Goal: Transaction & Acquisition: Purchase product/service

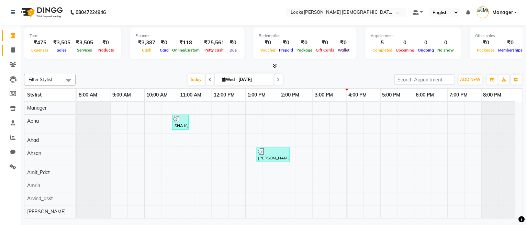
click at [11, 45] on link "Invoice" at bounding box center [10, 50] width 16 height 11
select select "service"
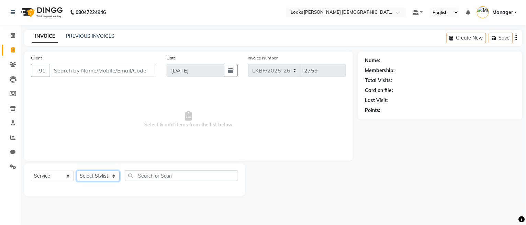
click at [99, 177] on select "Select Stylist" at bounding box center [98, 176] width 43 height 11
select select "87726"
click at [77, 171] on select "Select Stylist Aena [PERSON_NAME] Amit_Pdct [PERSON_NAME] [PERSON_NAME] Counter…" at bounding box center [98, 176] width 43 height 11
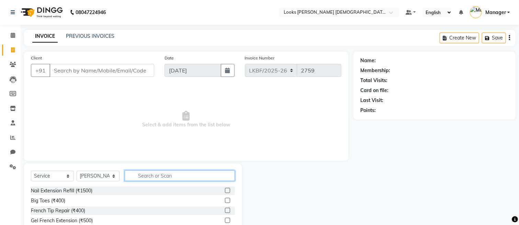
click at [129, 177] on input "text" at bounding box center [180, 175] width 110 height 11
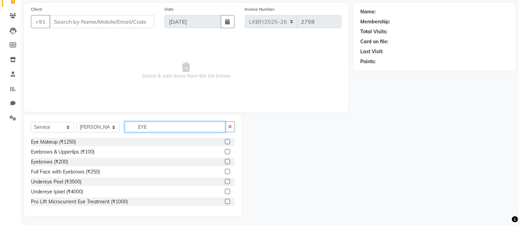
scroll to position [50, 0]
type input "EYE"
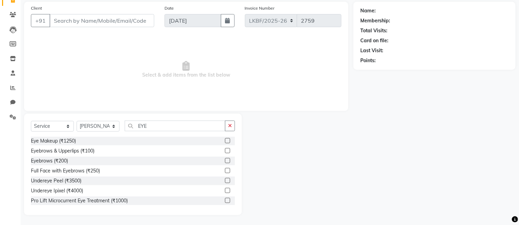
click at [225, 162] on label at bounding box center [227, 160] width 5 height 5
click at [225, 162] on input "checkbox" at bounding box center [227, 161] width 4 height 4
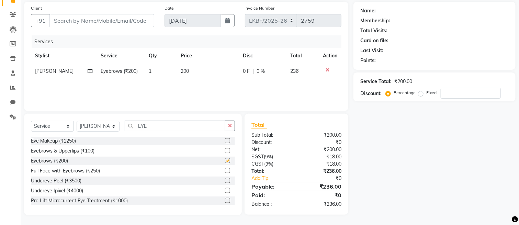
checkbox input "false"
click at [189, 74] on td "200" at bounding box center [208, 71] width 62 height 15
select select "87726"
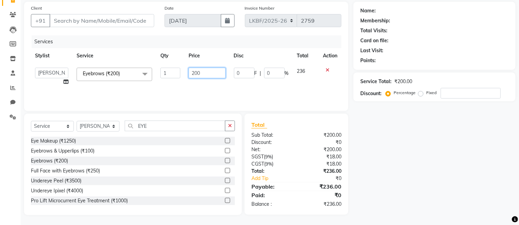
drag, startPoint x: 202, startPoint y: 71, endPoint x: 162, endPoint y: 71, distance: 40.5
click at [162, 71] on tr "Aena Ahad Ahsan Amit_Pdct Amrin Arvind_asst Bijender Counter_Sales Dharmaveer F…" at bounding box center [186, 77] width 310 height 26
type input "100"
click at [234, 129] on button "button" at bounding box center [230, 126] width 10 height 11
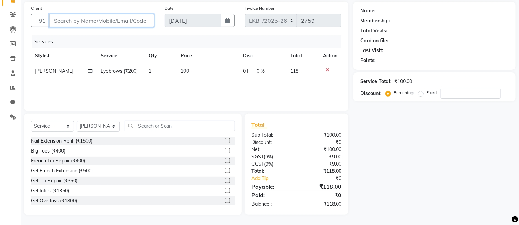
click at [102, 23] on input "Client" at bounding box center [101, 20] width 105 height 13
click at [76, 39] on div "Services" at bounding box center [189, 41] width 315 height 13
click at [103, 26] on input "Client" at bounding box center [101, 20] width 105 height 13
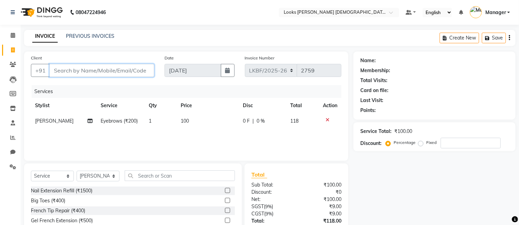
scroll to position [0, 0]
type input "9"
type input "0"
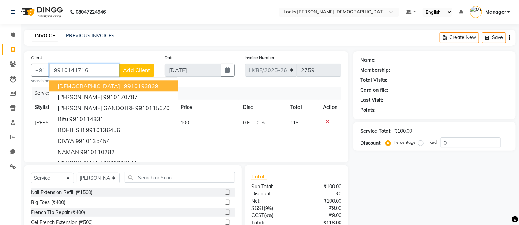
type input "9910141716"
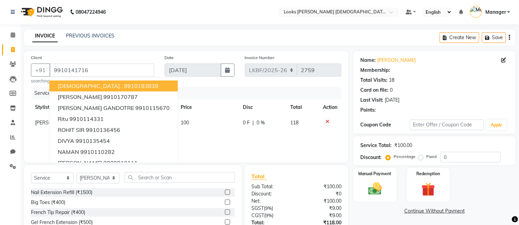
select select "1: Object"
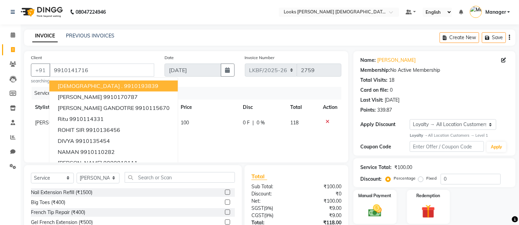
click at [182, 33] on div "INVOICE PREVIOUS INVOICES Create New Save" at bounding box center [270, 38] width 492 height 16
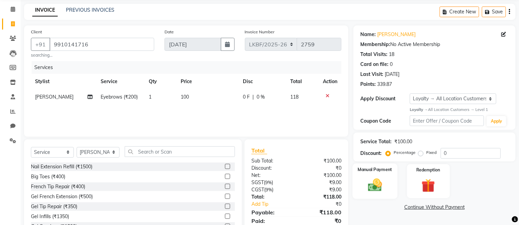
scroll to position [46, 0]
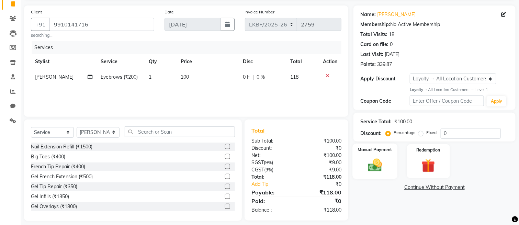
drag, startPoint x: 377, startPoint y: 170, endPoint x: 392, endPoint y: 169, distance: 14.5
click at [376, 170] on img at bounding box center [374, 165] width 23 height 16
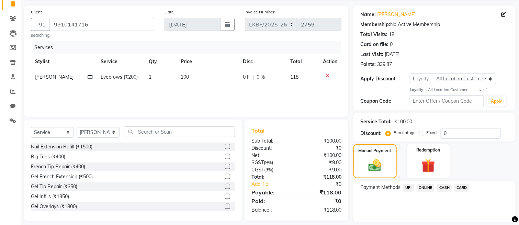
click at [446, 186] on span "CASH" at bounding box center [444, 188] width 15 height 8
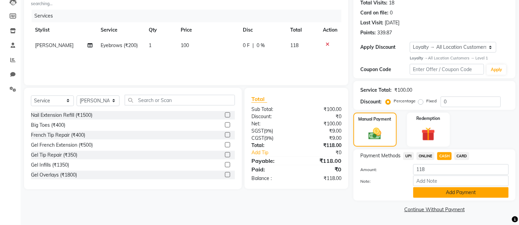
click at [441, 192] on button "Add Payment" at bounding box center [460, 192] width 95 height 11
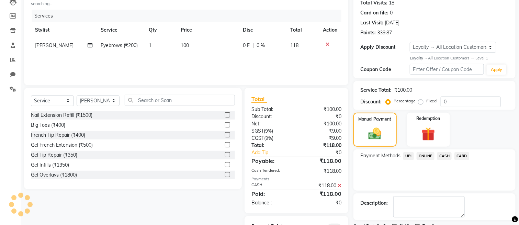
scroll to position [110, 0]
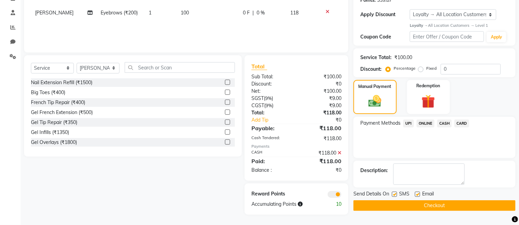
click at [409, 207] on button "Checkout" at bounding box center [434, 205] width 162 height 11
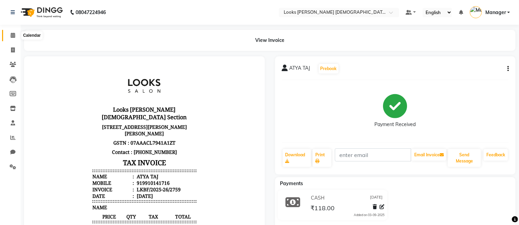
click at [11, 36] on icon at bounding box center [13, 35] width 4 height 5
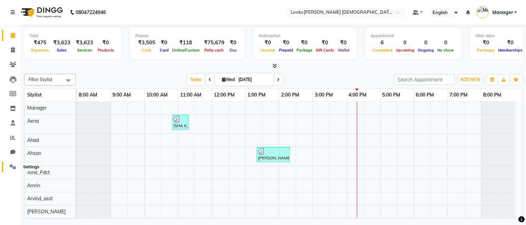
click at [10, 165] on icon at bounding box center [13, 166] width 7 height 5
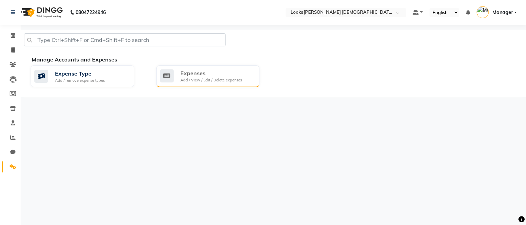
click at [214, 83] on div "Expenses Add / View / Edit / Delete expenses" at bounding box center [208, 76] width 104 height 22
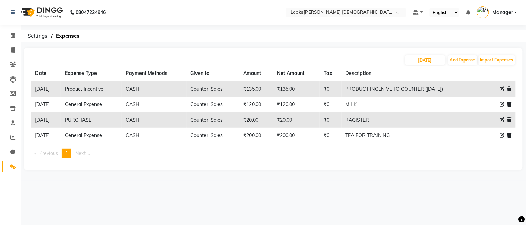
click at [500, 104] on icon at bounding box center [502, 104] width 5 height 5
select select "23704"
select select "1"
select select "7940"
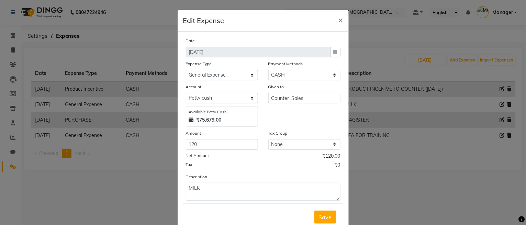
click at [206, 139] on div "Amount" at bounding box center [222, 134] width 72 height 10
click at [202, 146] on input "120" at bounding box center [222, 144] width 72 height 11
drag, startPoint x: 200, startPoint y: 145, endPoint x: 179, endPoint y: 140, distance: 21.6
click at [181, 140] on div "Amount 120" at bounding box center [222, 139] width 82 height 20
type input "180"
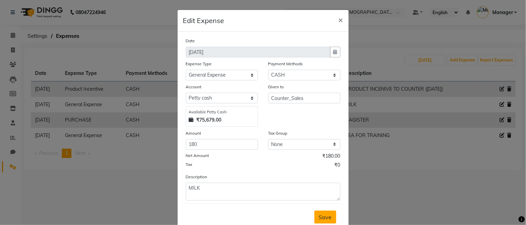
click at [315, 216] on button "Save" at bounding box center [325, 217] width 22 height 13
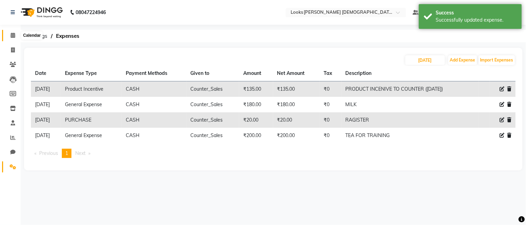
click at [11, 33] on icon at bounding box center [13, 35] width 4 height 5
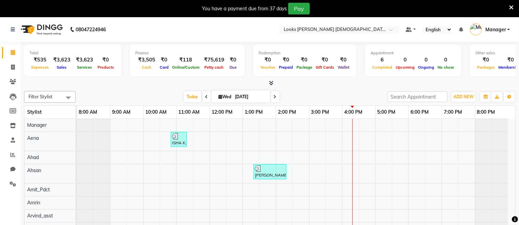
click at [512, 7] on icon at bounding box center [511, 7] width 4 height 6
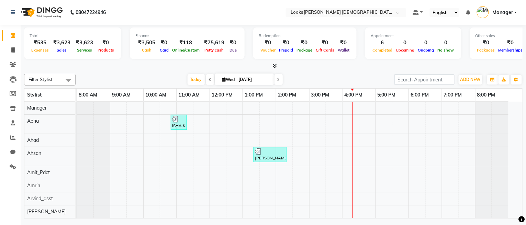
click at [482, 13] on img at bounding box center [483, 12] width 12 height 12
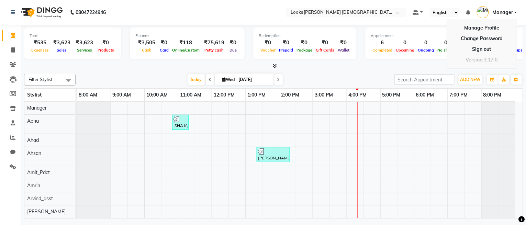
click at [494, 10] on span "Manager" at bounding box center [502, 12] width 21 height 7
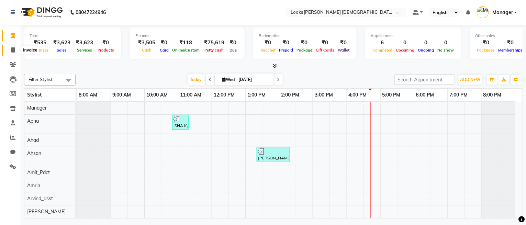
click at [11, 46] on span at bounding box center [13, 50] width 12 height 8
select select "service"
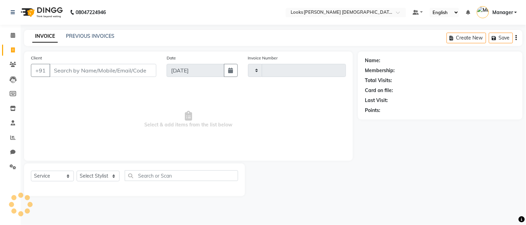
type input "2760"
select select "8706"
click at [100, 176] on select "Select Stylist" at bounding box center [98, 176] width 43 height 11
select select "87724"
click at [77, 171] on select "Select Stylist Aena [PERSON_NAME] Amit_Pdct [PERSON_NAME] [PERSON_NAME] Counter…" at bounding box center [98, 176] width 43 height 11
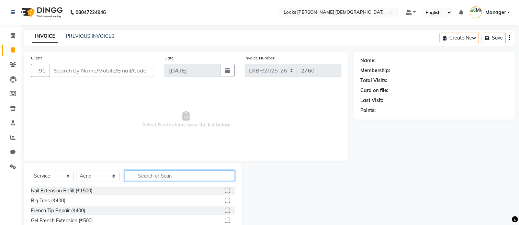
click at [145, 177] on input "text" at bounding box center [180, 175] width 110 height 11
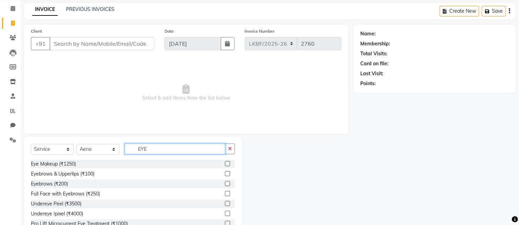
scroll to position [50, 0]
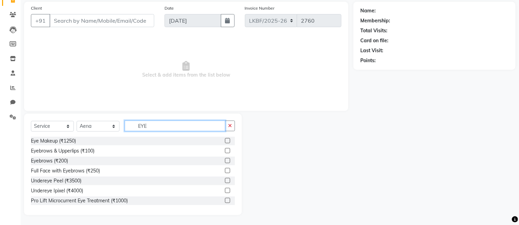
type input "EYE"
click at [225, 149] on label at bounding box center [227, 150] width 5 height 5
click at [225, 149] on input "checkbox" at bounding box center [227, 151] width 4 height 4
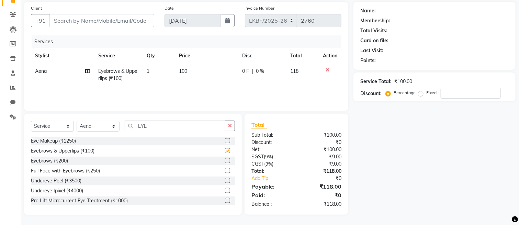
checkbox input "false"
click at [185, 64] on td "100" at bounding box center [206, 75] width 63 height 23
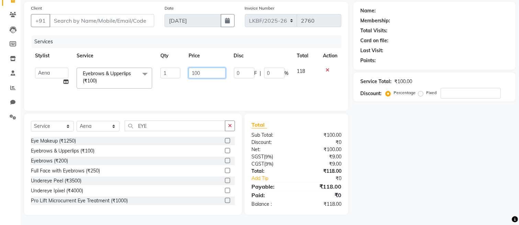
drag, startPoint x: 202, startPoint y: 71, endPoint x: 170, endPoint y: 66, distance: 32.3
click at [170, 66] on tr "Aena [PERSON_NAME] Amit_Pdct [PERSON_NAME] [PERSON_NAME] Counter_Sales [PERSON_…" at bounding box center [186, 78] width 310 height 29
type input "250"
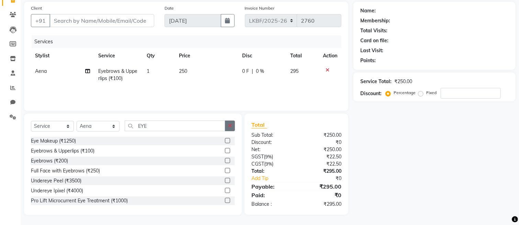
drag, startPoint x: 232, startPoint y: 127, endPoint x: 188, endPoint y: 129, distance: 44.0
click at [232, 126] on button "button" at bounding box center [230, 126] width 10 height 11
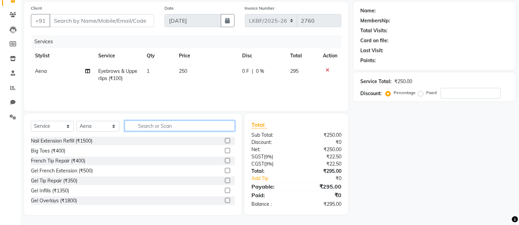
click at [188, 129] on input "text" at bounding box center [180, 126] width 110 height 11
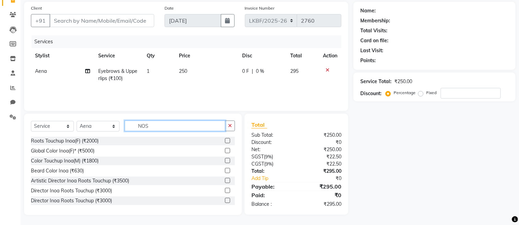
scroll to position [49, 0]
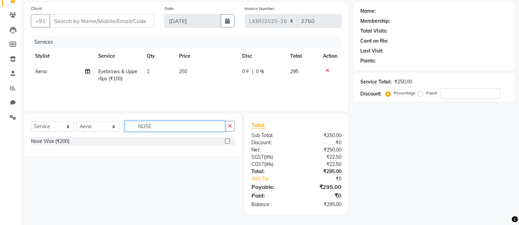
type input "NOSE"
click at [226, 138] on label at bounding box center [227, 140] width 5 height 5
click at [226, 139] on input "checkbox" at bounding box center [227, 141] width 4 height 4
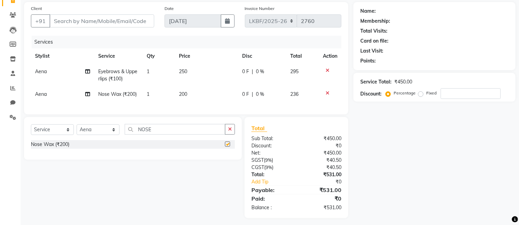
checkbox input "false"
click at [190, 93] on td "200" at bounding box center [206, 94] width 63 height 15
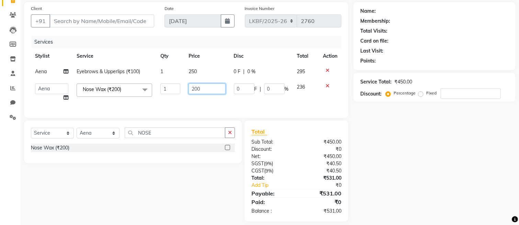
drag, startPoint x: 205, startPoint y: 91, endPoint x: 169, endPoint y: 92, distance: 36.4
click at [169, 92] on tr "Aena [PERSON_NAME] Amit_Pdct [PERSON_NAME] [PERSON_NAME] Counter_Sales [PERSON_…" at bounding box center [186, 92] width 310 height 26
type input "150"
click at [189, 108] on div "Services Stylist Service Qty Price Disc Total Action Aena Eyebrows & Upperlips …" at bounding box center [186, 73] width 310 height 75
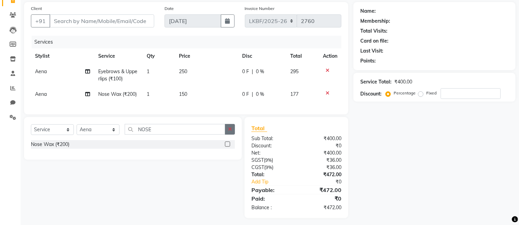
click at [234, 135] on button "button" at bounding box center [230, 129] width 10 height 11
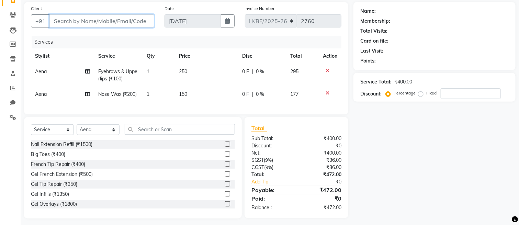
click at [101, 27] on input "Client" at bounding box center [101, 20] width 105 height 13
type input "7"
type input "0"
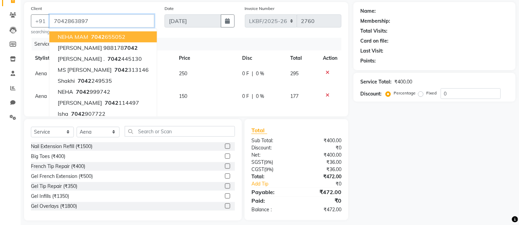
type input "7042863897"
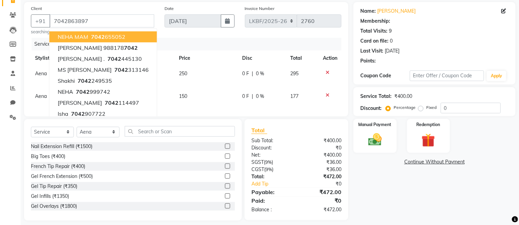
select select "1: Object"
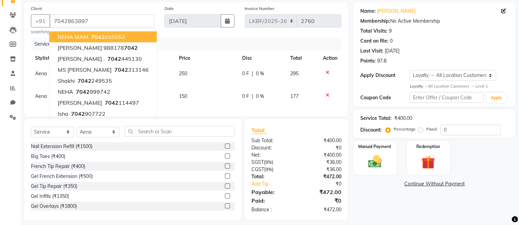
click at [125, 7] on div "Client [PHONE_NUMBER] NEHA MAM 7042 655052 chetan s 988178 7042 [PERSON_NAME] .…" at bounding box center [93, 20] width 134 height 30
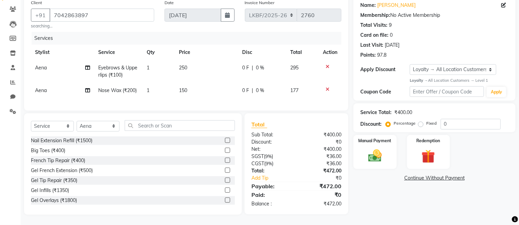
scroll to position [62, 0]
click at [370, 151] on img at bounding box center [374, 156] width 23 height 16
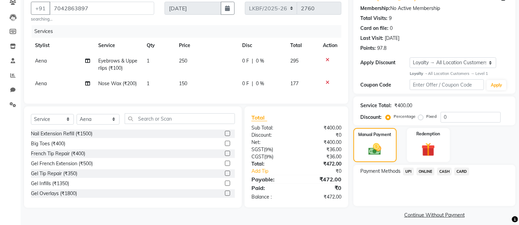
click at [442, 169] on span "CASH" at bounding box center [444, 172] width 15 height 8
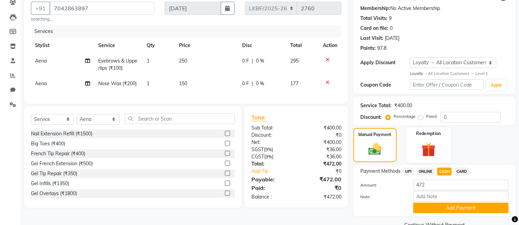
scroll to position [78, 0]
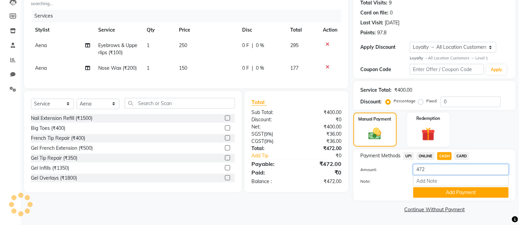
drag, startPoint x: 434, startPoint y: 168, endPoint x: 404, endPoint y: 168, distance: 30.6
click at [404, 168] on div "Amount: 472" at bounding box center [434, 170] width 159 height 12
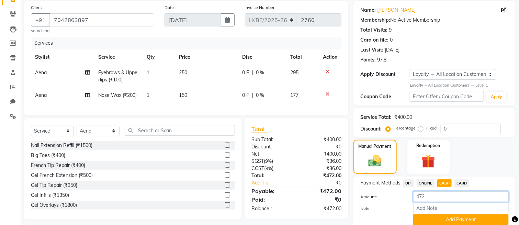
scroll to position [0, 0]
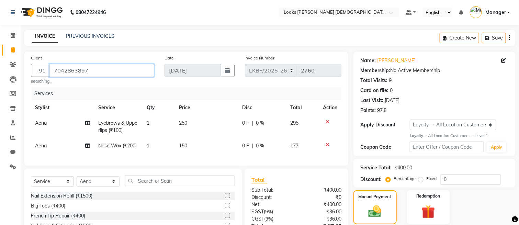
click at [91, 69] on input "7042863897" at bounding box center [101, 70] width 105 height 13
click at [139, 50] on main "INVOICE PREVIOUS INVOICES Create New Save Client [PHONE_NUMBER] searching... Da…" at bounding box center [270, 166] width 498 height 273
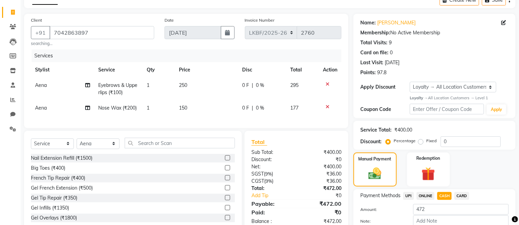
scroll to position [78, 0]
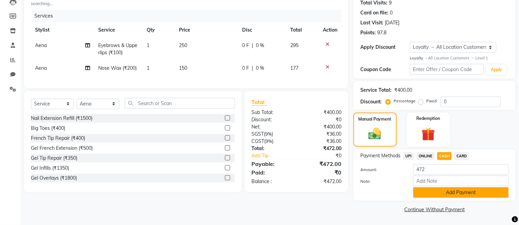
click at [450, 196] on button "Add Payment" at bounding box center [460, 192] width 95 height 11
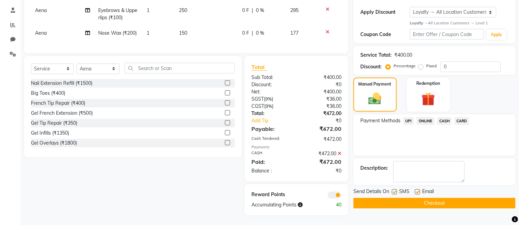
scroll to position [120, 0]
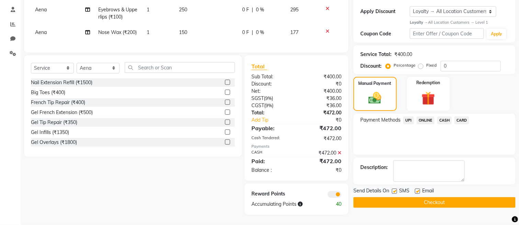
click at [386, 197] on button "Checkout" at bounding box center [434, 202] width 162 height 11
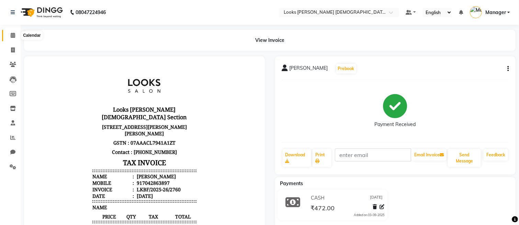
click at [10, 34] on span at bounding box center [13, 36] width 12 height 8
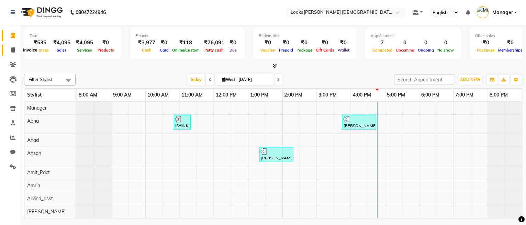
click at [11, 53] on icon at bounding box center [13, 49] width 4 height 5
select select "service"
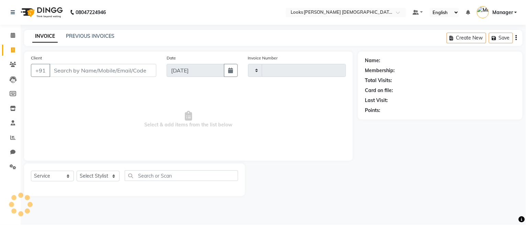
type input "2761"
select select "8706"
click at [11, 38] on span at bounding box center [13, 36] width 12 height 8
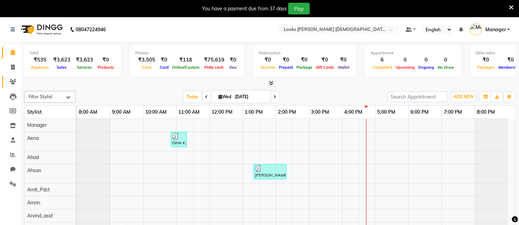
click at [10, 79] on icon at bounding box center [13, 81] width 7 height 5
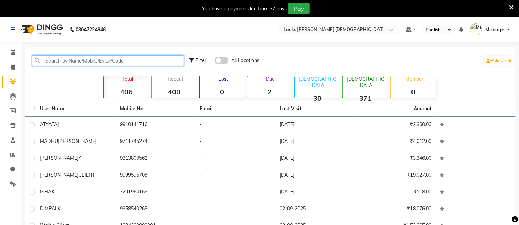
click at [115, 64] on input "text" at bounding box center [108, 60] width 152 height 11
paste input "7042863897"
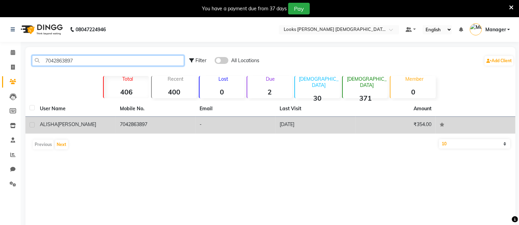
type input "7042863897"
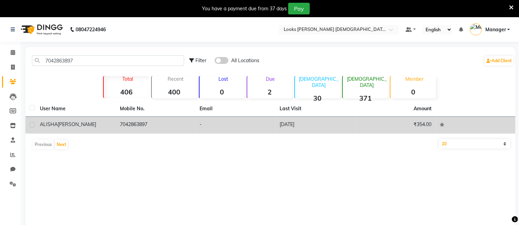
click at [183, 126] on td "7042863897" at bounding box center [156, 125] width 80 height 17
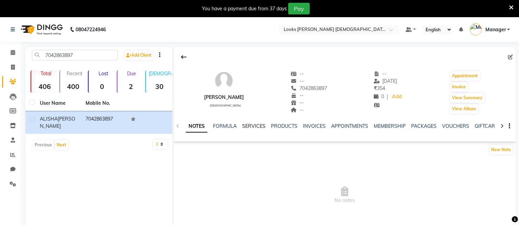
click at [245, 126] on link "SERVICES" at bounding box center [253, 126] width 23 height 6
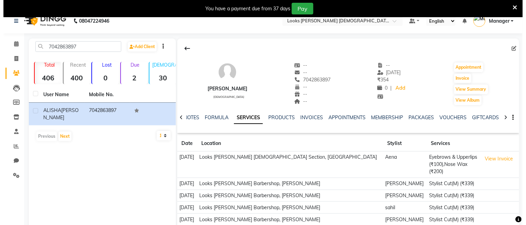
scroll to position [38, 0]
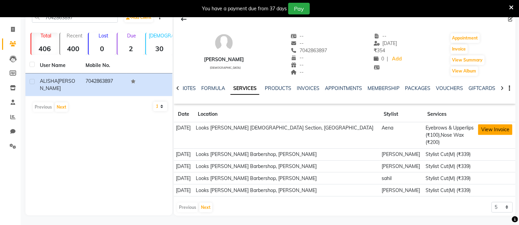
click at [478, 131] on button "View Invoice" at bounding box center [495, 129] width 34 height 11
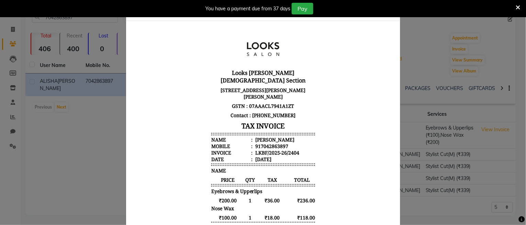
scroll to position [0, 0]
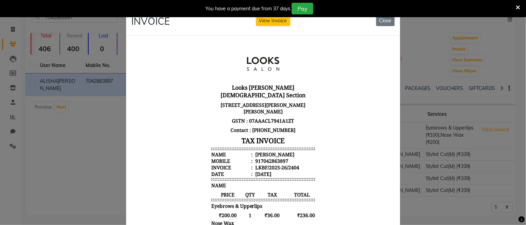
click at [517, 7] on icon at bounding box center [518, 7] width 4 height 6
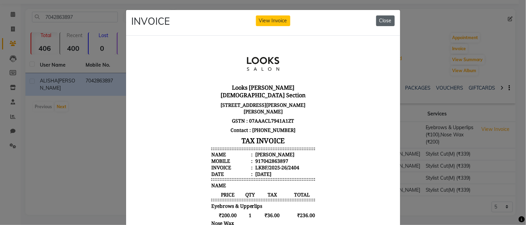
click at [376, 23] on button "Close" at bounding box center [385, 20] width 19 height 11
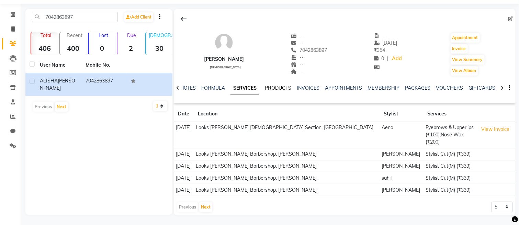
click at [277, 88] on link "PRODUCTS" at bounding box center [278, 88] width 26 height 6
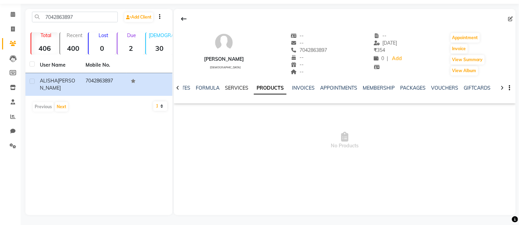
click at [232, 86] on link "SERVICES" at bounding box center [236, 88] width 23 height 6
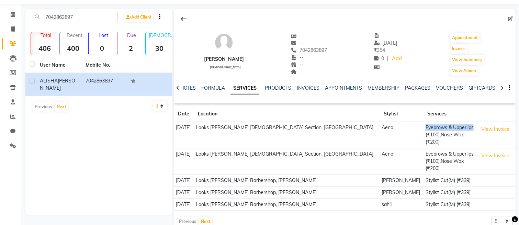
drag, startPoint x: 392, startPoint y: 126, endPoint x: 449, endPoint y: 129, distance: 57.1
click at [445, 129] on td "Eyebrows & Upperlips (₹100),Nose Wax (₹200)" at bounding box center [449, 135] width 53 height 26
click at [481, 130] on button "View Invoice" at bounding box center [495, 129] width 34 height 11
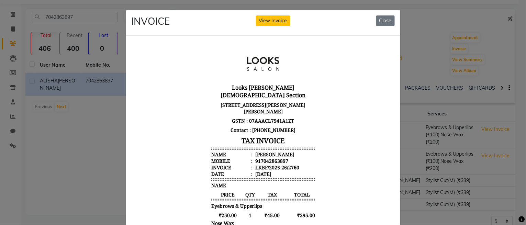
click at [369, 21] on div "INVOICE View Invoice Close" at bounding box center [263, 23] width 274 height 26
click at [385, 17] on button "Close" at bounding box center [385, 20] width 19 height 11
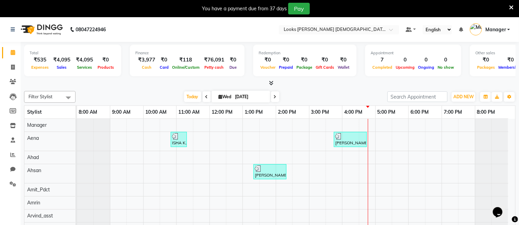
click at [512, 4] on icon at bounding box center [511, 7] width 4 height 6
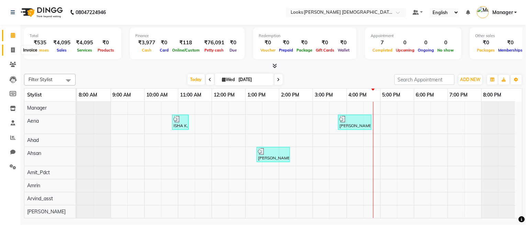
click at [12, 45] on link "Invoice" at bounding box center [10, 50] width 16 height 11
select select "service"
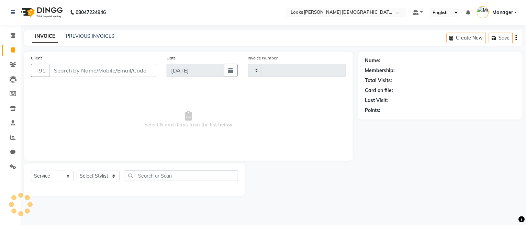
type input "2761"
select select "8706"
click at [91, 177] on select "Select Stylist Aena [PERSON_NAME] Amit_Pdct [PERSON_NAME] [PERSON_NAME] Counter…" at bounding box center [98, 176] width 43 height 11
select select "87718"
click at [77, 171] on select "Select Stylist Aena [PERSON_NAME] Amit_Pdct [PERSON_NAME] [PERSON_NAME] Counter…" at bounding box center [98, 176] width 43 height 11
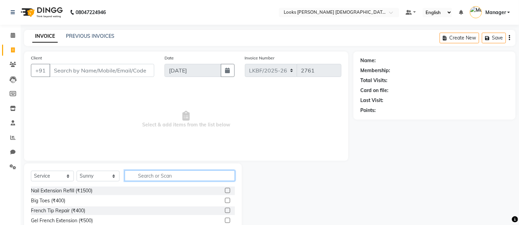
click at [145, 181] on input "text" at bounding box center [180, 175] width 110 height 11
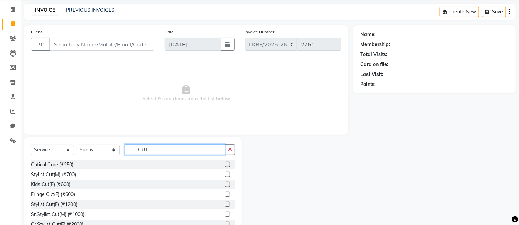
scroll to position [50, 0]
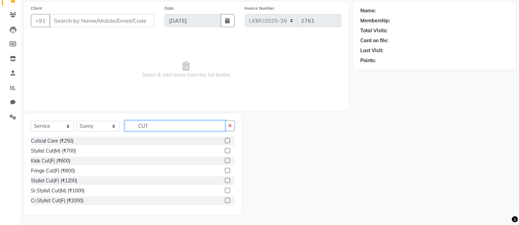
type input "CUT"
click at [225, 148] on label at bounding box center [227, 150] width 5 height 5
click at [225, 149] on input "checkbox" at bounding box center [227, 151] width 4 height 4
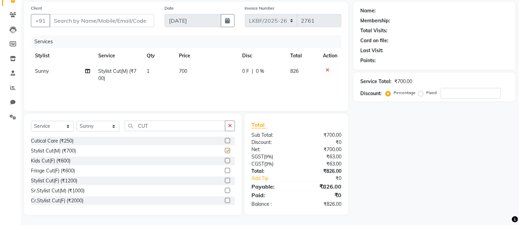
checkbox input "false"
click at [194, 70] on td "700" at bounding box center [206, 75] width 63 height 23
select select "87718"
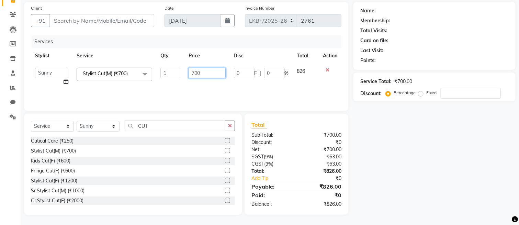
drag, startPoint x: 203, startPoint y: 70, endPoint x: 178, endPoint y: 71, distance: 25.4
click at [178, 71] on tr "Aena Ahad Ahsan Amit_Pdct Amrin Arvind_asst Bijender Counter_Sales Dharmaveer F…" at bounding box center [186, 77] width 310 height 26
type input "850"
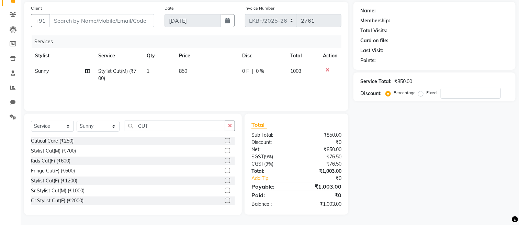
click at [225, 150] on label at bounding box center [227, 150] width 5 height 5
click at [225, 150] on input "checkbox" at bounding box center [227, 151] width 4 height 4
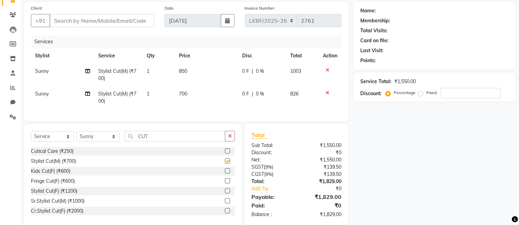
checkbox input "false"
click at [191, 92] on td "700" at bounding box center [206, 97] width 63 height 23
select select "87718"
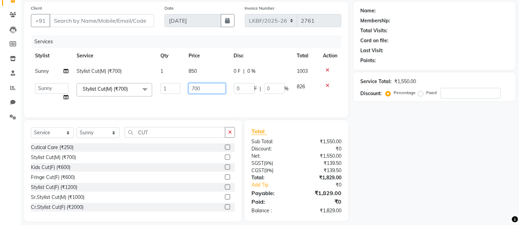
drag, startPoint x: 201, startPoint y: 88, endPoint x: 110, endPoint y: 87, distance: 91.0
click at [110, 87] on tr "Aena Ahad Ahsan Amit_Pdct Amrin Arvind_asst Bijender Counter_Sales Dharmaveer F…" at bounding box center [186, 92] width 310 height 26
type input "850"
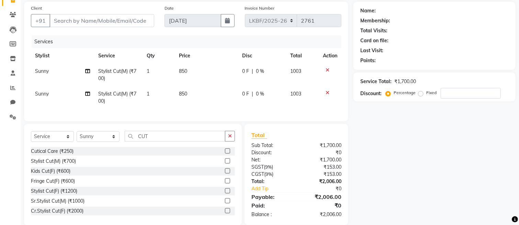
click at [127, 104] on td "Stylist Cut(M) (₹700)" at bounding box center [118, 97] width 48 height 23
select select "87718"
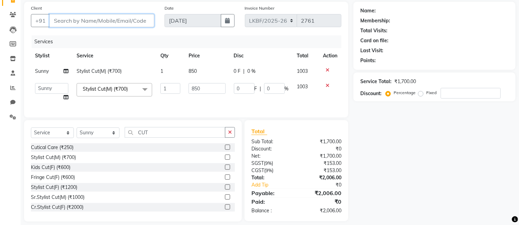
click at [97, 20] on input "Client" at bounding box center [101, 20] width 105 height 13
type input "9"
type input "0"
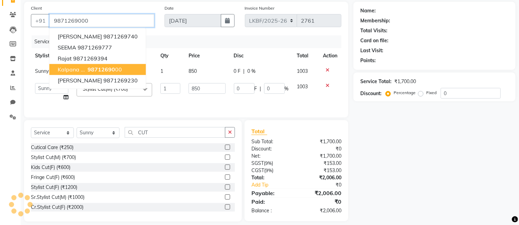
type input "9871269000"
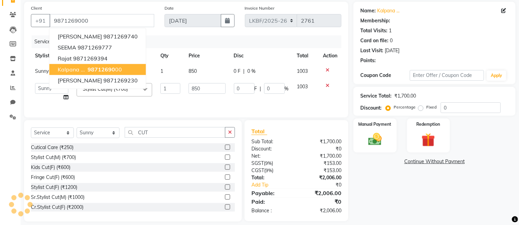
select select "1: Object"
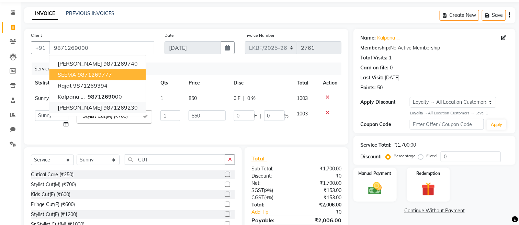
scroll to position [0, 0]
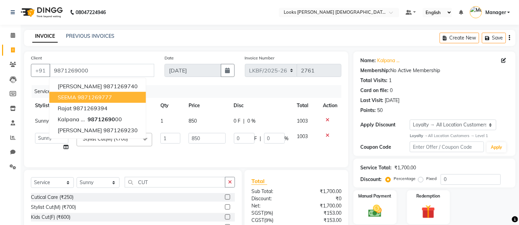
click at [102, 52] on div "Client +91 9871269000 SAROJ BALA 9871269740 SEEMA 9871269777 Rajat 9871269394 k…" at bounding box center [186, 110] width 324 height 116
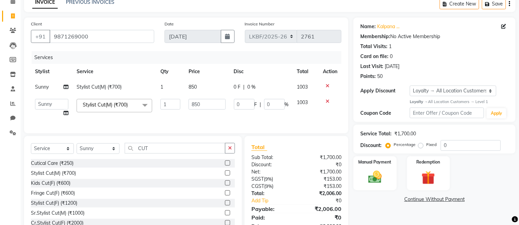
scroll to position [63, 0]
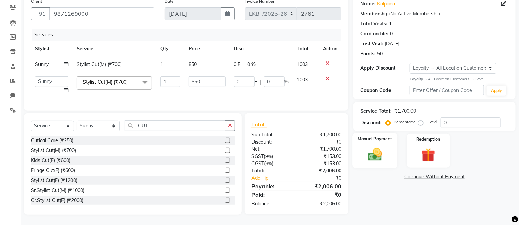
click at [369, 151] on img at bounding box center [374, 154] width 23 height 16
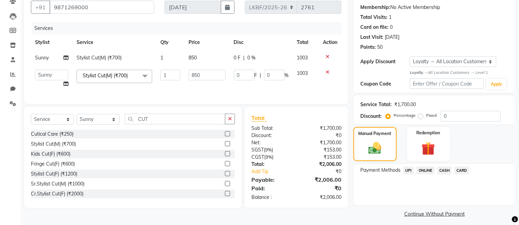
click at [449, 172] on span "CASH" at bounding box center [444, 171] width 15 height 8
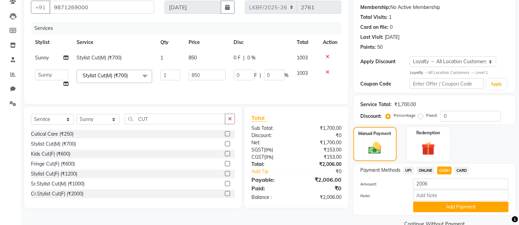
scroll to position [78, 0]
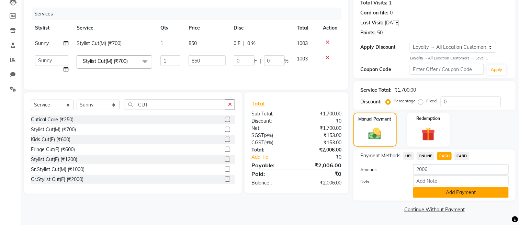
click at [449, 192] on button "Add Payment" at bounding box center [460, 192] width 95 height 11
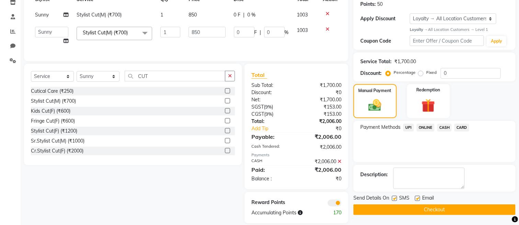
scroll to position [122, 0]
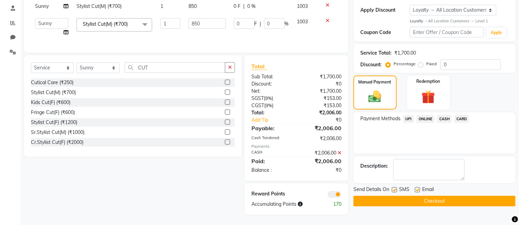
click at [410, 196] on button "Checkout" at bounding box center [434, 201] width 162 height 11
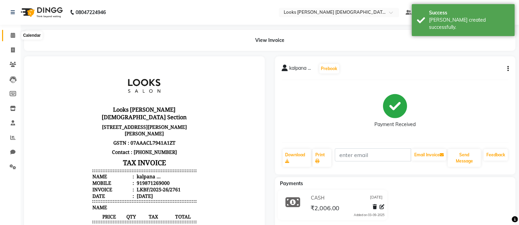
click at [11, 33] on icon at bounding box center [13, 35] width 4 height 5
